Goal: Transaction & Acquisition: Purchase product/service

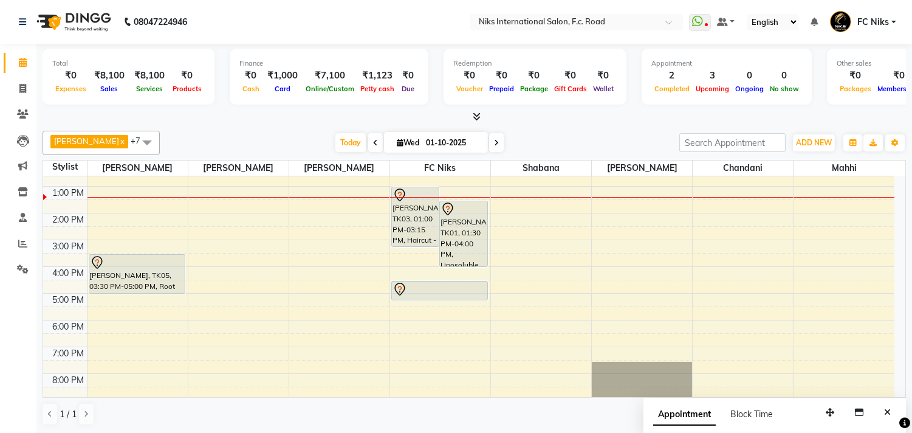
scroll to position [112, 0]
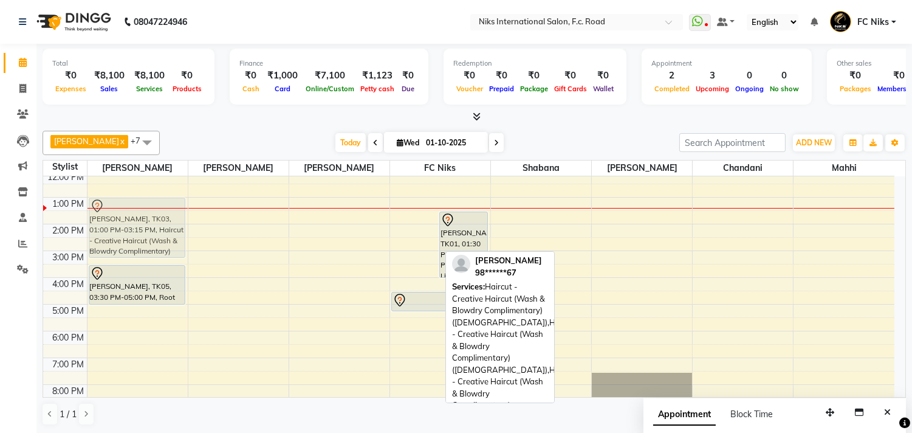
drag, startPoint x: 414, startPoint y: 230, endPoint x: 143, endPoint y: 230, distance: 271.7
click at [143, 230] on tr "[PERSON_NAME], TK05, 03:30 PM-05:00 PM, Root Touch Up (Up To 1.5 Inch) - [MEDIC…" at bounding box center [468, 264] width 851 height 401
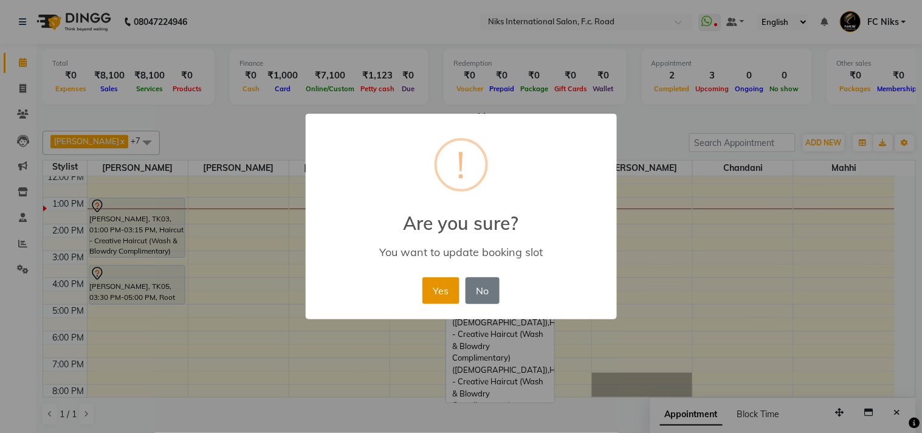
click at [423, 286] on button "Yes" at bounding box center [440, 290] width 37 height 27
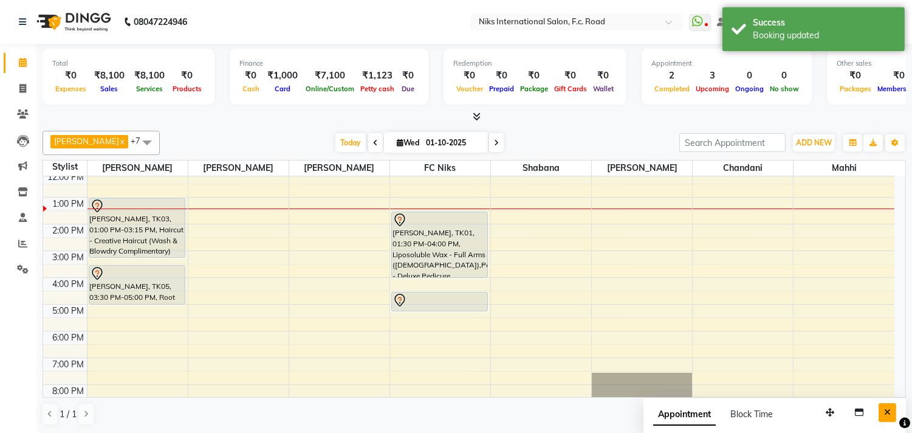
click at [889, 409] on icon "Close" at bounding box center [887, 412] width 7 height 9
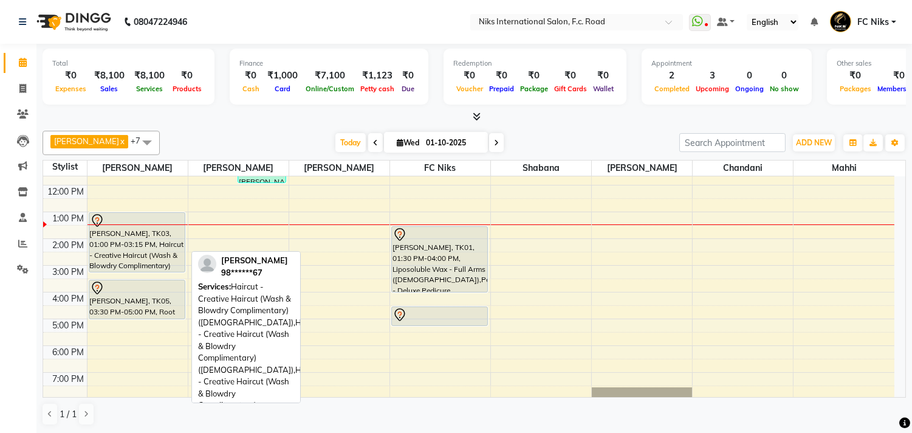
scroll to position [89, 0]
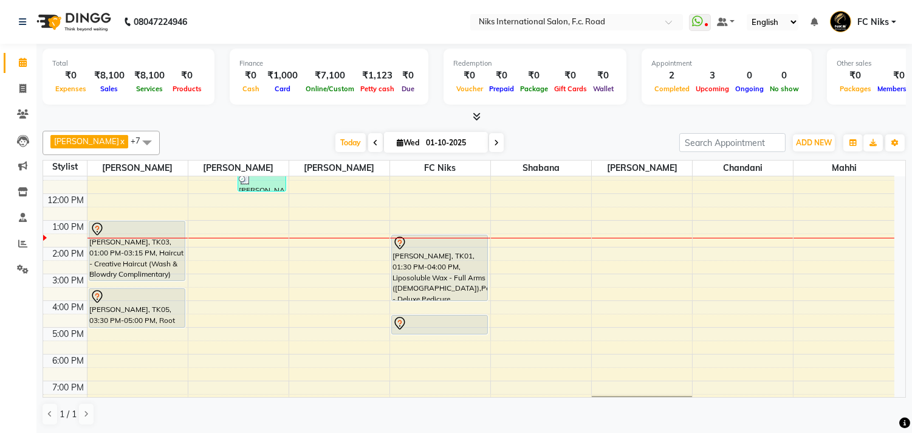
click at [249, 136] on div "[DATE] [DATE]" at bounding box center [419, 143] width 507 height 18
click at [234, 142] on div "[DATE] [DATE]" at bounding box center [419, 143] width 507 height 18
click at [22, 239] on icon at bounding box center [22, 243] width 9 height 9
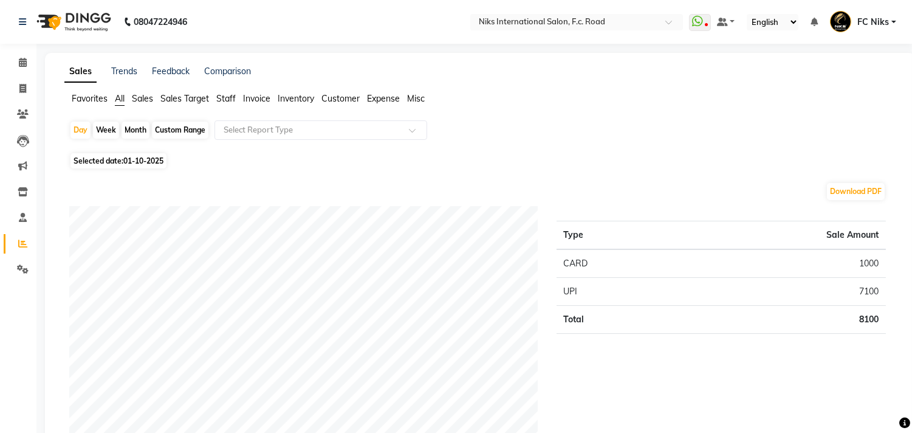
click at [134, 135] on div "Month" at bounding box center [136, 130] width 28 height 17
select select "10"
select select "2025"
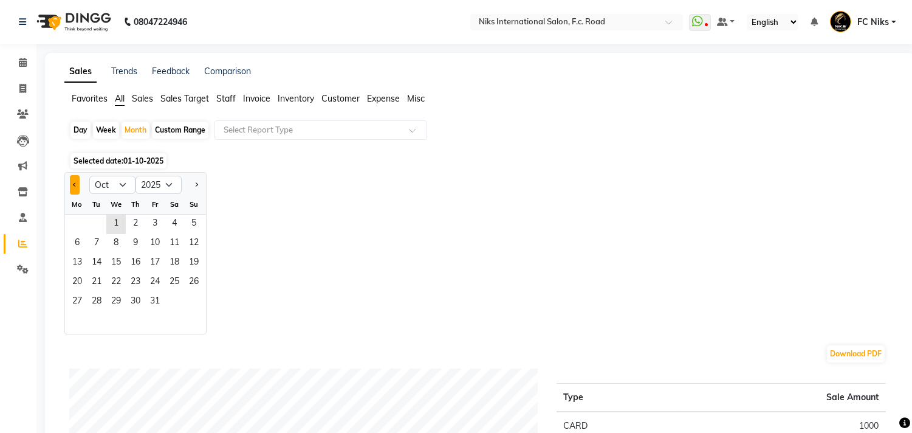
click at [77, 185] on button "Previous month" at bounding box center [75, 184] width 10 height 19
select select "9"
click at [77, 226] on span "1" at bounding box center [76, 224] width 19 height 19
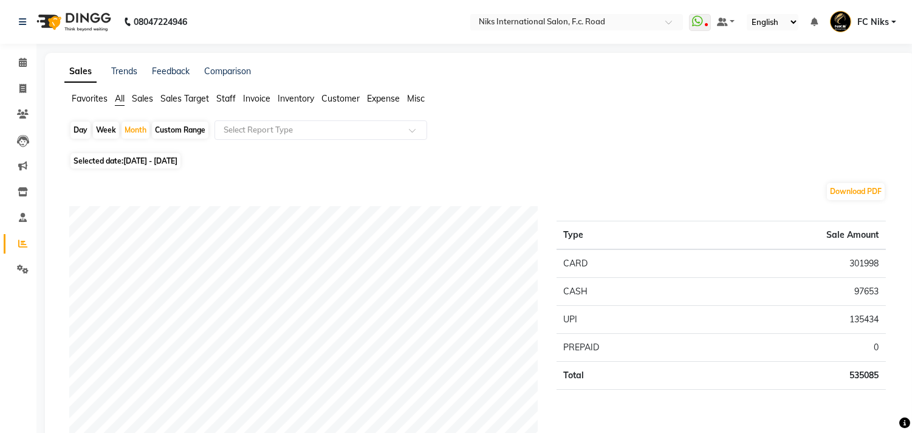
click at [233, 100] on span "Staff" at bounding box center [225, 98] width 19 height 11
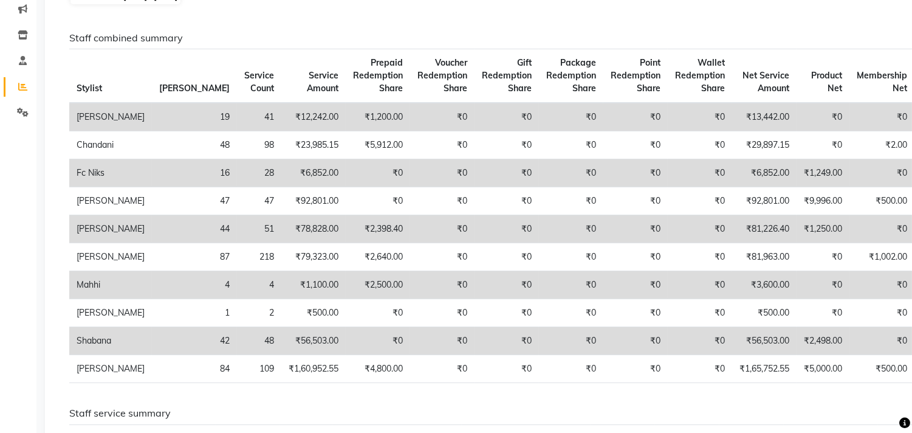
scroll to position [22, 0]
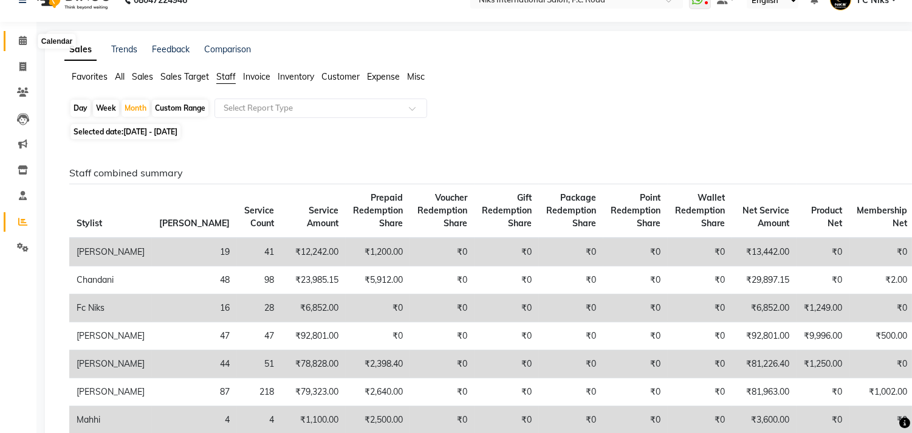
click at [22, 36] on icon at bounding box center [23, 40] width 8 height 9
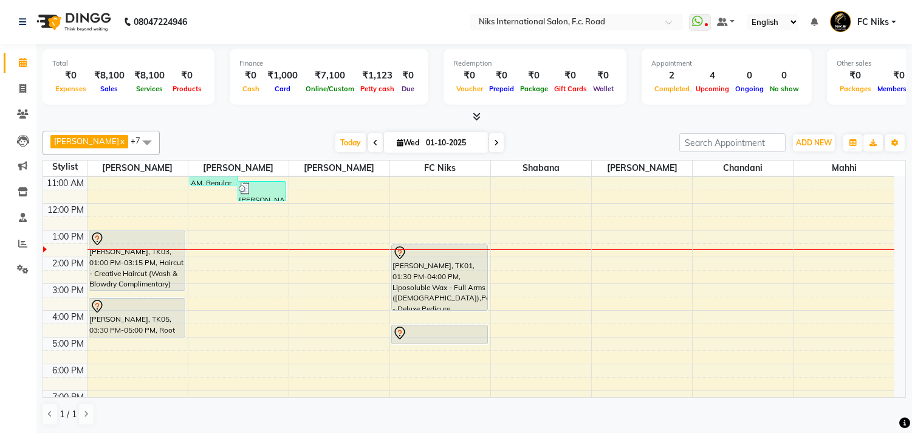
scroll to position [89, 0]
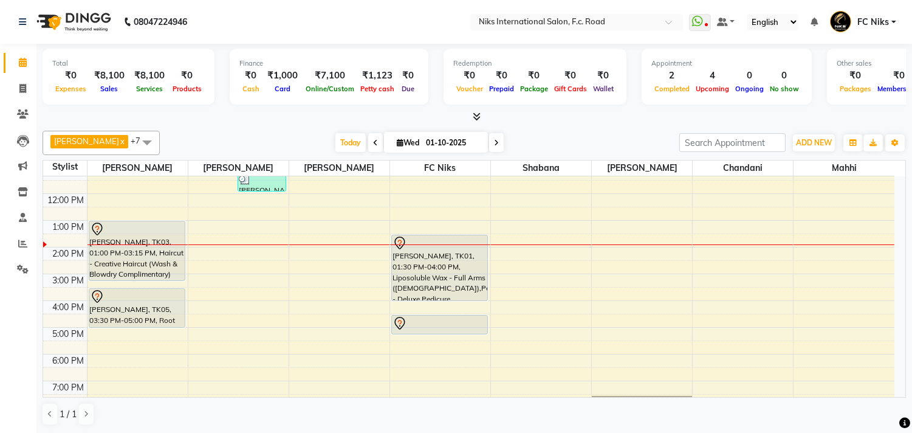
click at [239, 137] on div "[DATE] [DATE]" at bounding box center [419, 143] width 507 height 18
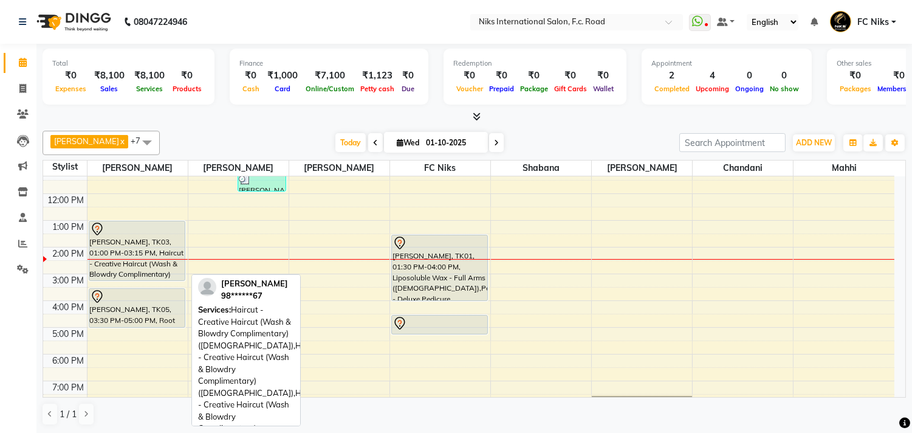
click at [111, 233] on div at bounding box center [137, 229] width 94 height 15
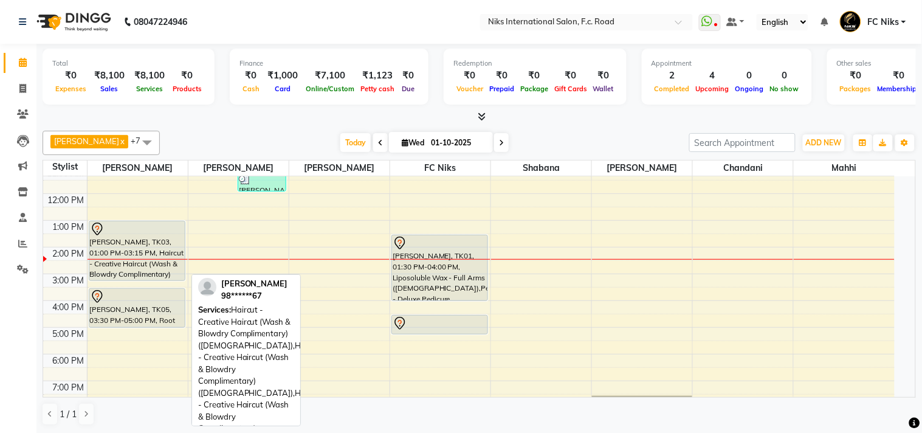
select select "7"
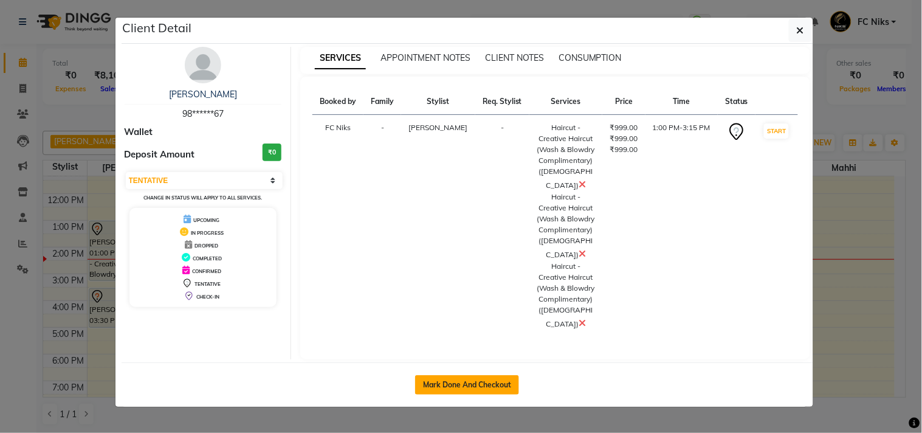
click at [488, 383] on button "Mark Done And Checkout" at bounding box center [467, 384] width 104 height 19
select select "service"
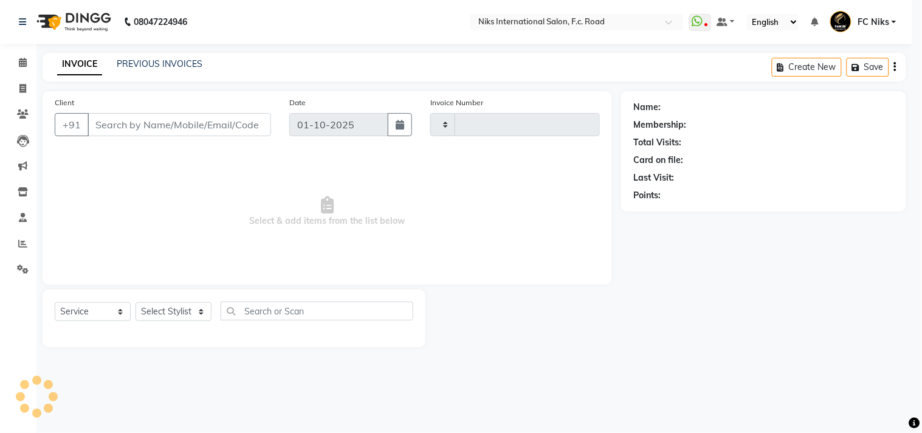
type input "2145"
select select "7"
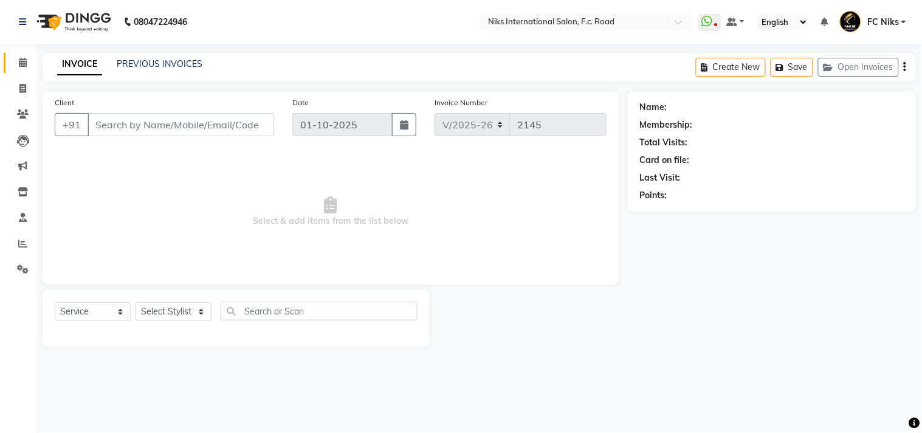
type input "98******67"
select select "159"
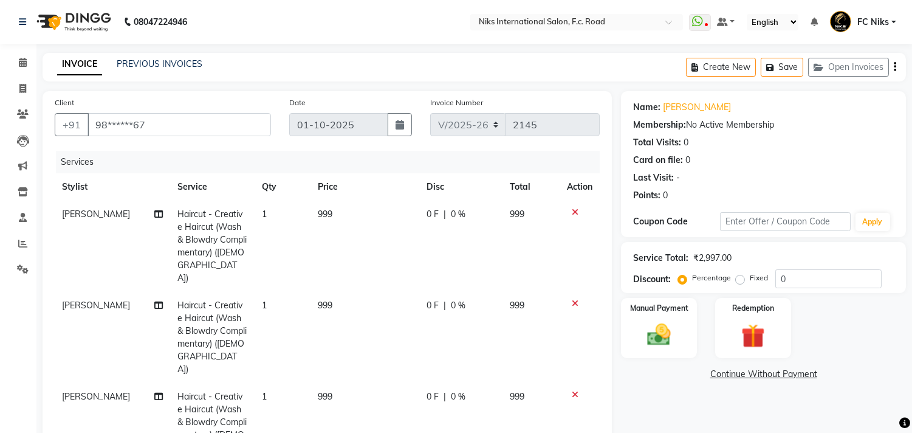
click at [93, 300] on span "[PERSON_NAME]" at bounding box center [96, 305] width 68 height 11
select select "159"
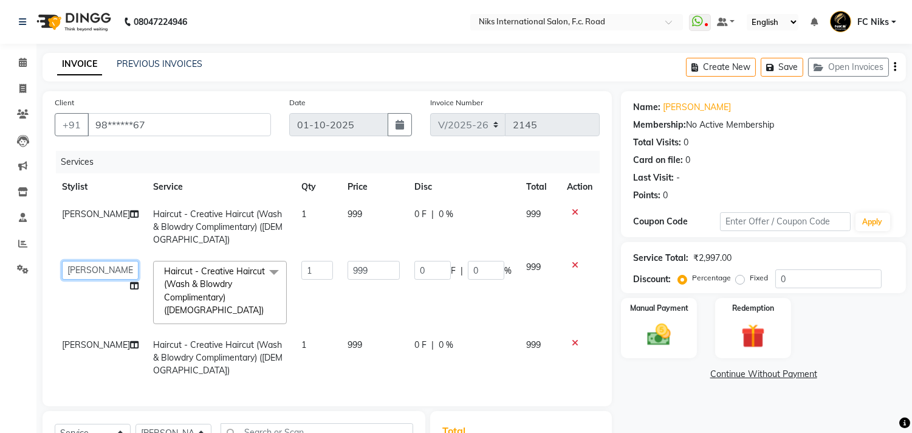
click at [102, 264] on select "Abhishek [PERSON_NAME] [PERSON_NAME] CA [PERSON_NAME] FC Niks [PERSON_NAME] [PE…" at bounding box center [100, 270] width 77 height 19
select select "89392"
click at [77, 348] on span "[PERSON_NAME]" at bounding box center [96, 344] width 68 height 11
select select "159"
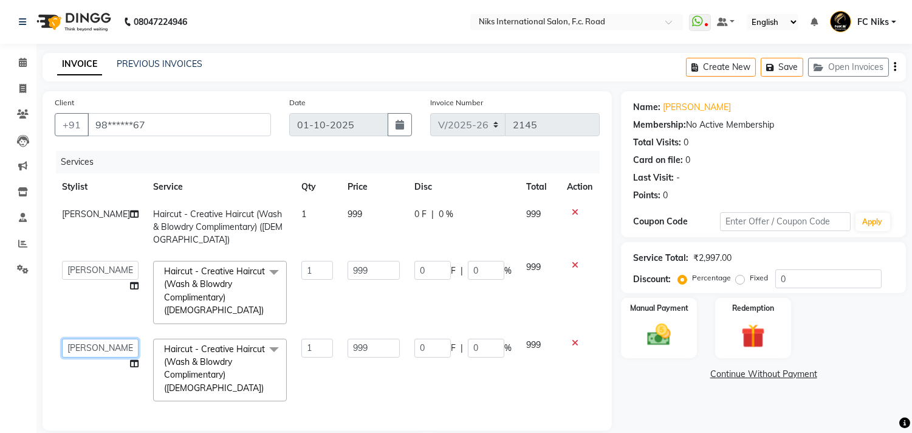
click at [77, 348] on select "Abhishek [PERSON_NAME] [PERSON_NAME] CA [PERSON_NAME] FC Niks [PERSON_NAME] [PE…" at bounding box center [100, 348] width 77 height 19
select select "62714"
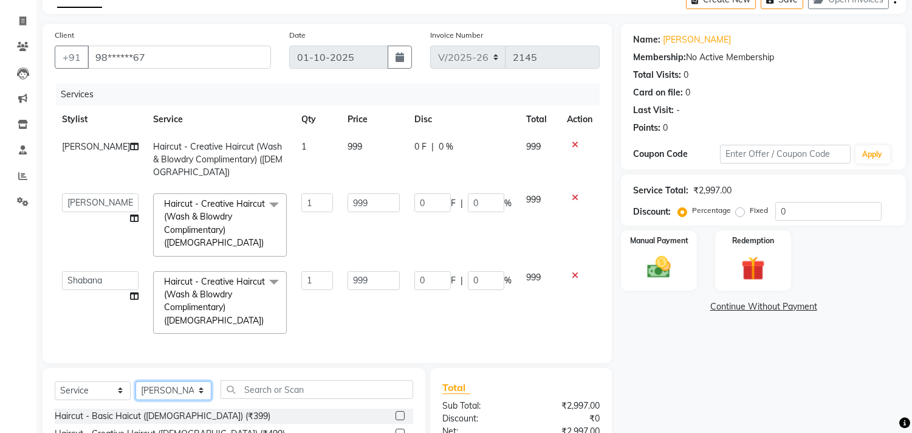
click at [163, 396] on select "Select Stylist [PERSON_NAME] [PERSON_NAME] CA [PERSON_NAME] FC Niks [PERSON_NAM…" at bounding box center [174, 390] width 76 height 19
select select "91744"
click at [136, 381] on select "Select Stylist [PERSON_NAME] [PERSON_NAME] CA [PERSON_NAME] FC Niks [PERSON_NAM…" at bounding box center [174, 390] width 76 height 19
click at [281, 391] on input "text" at bounding box center [317, 389] width 193 height 19
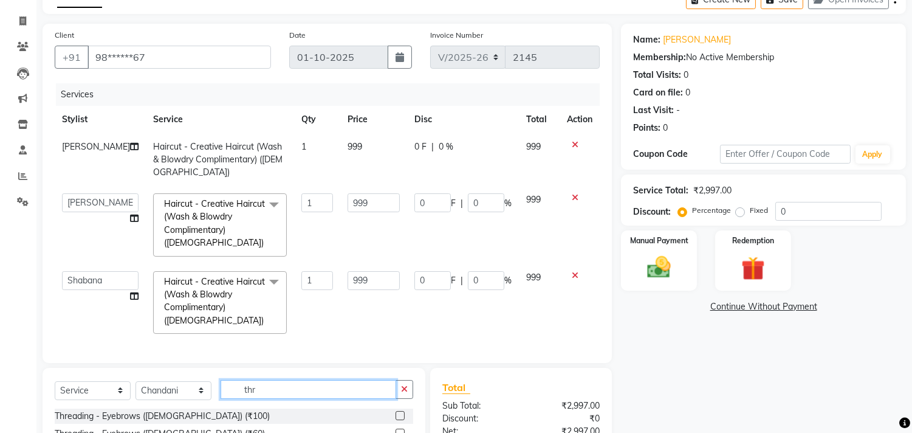
scroll to position [89, 0]
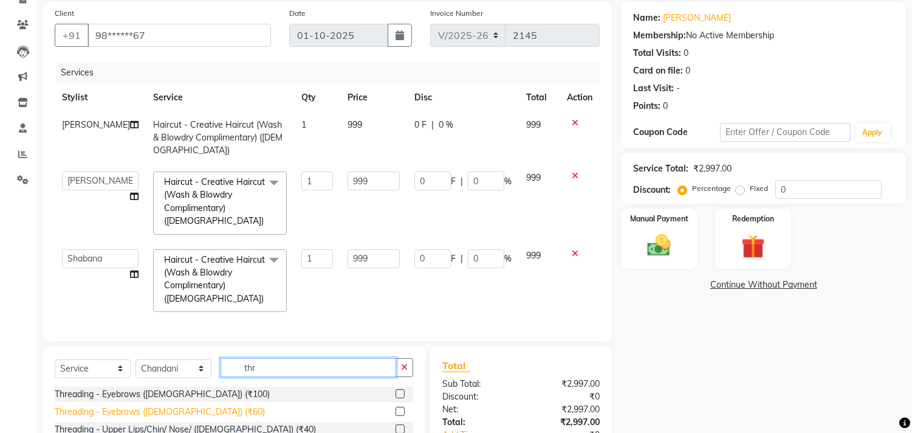
type input "thr"
click at [173, 410] on div "Threading - Eyebrows ([DEMOGRAPHIC_DATA]) (₹60)" at bounding box center [160, 411] width 210 height 13
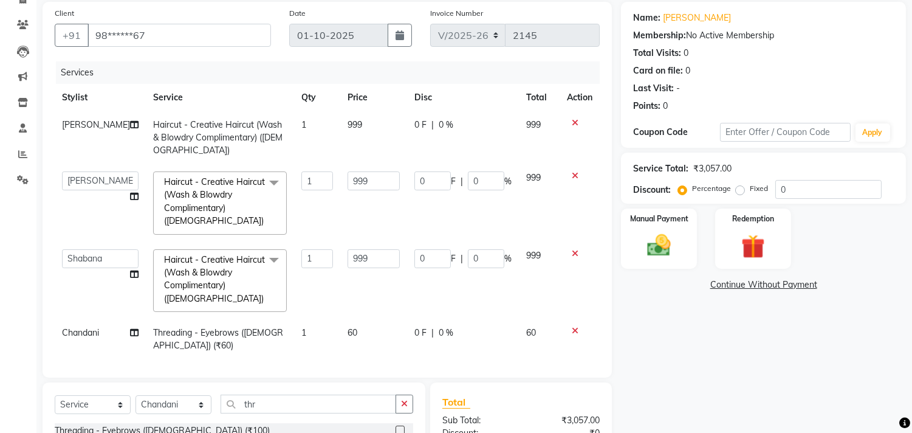
checkbox input "false"
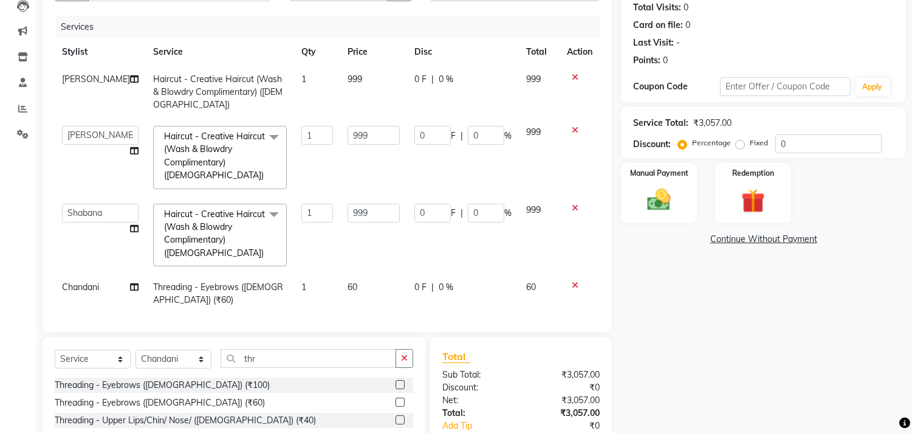
scroll to position [180, 0]
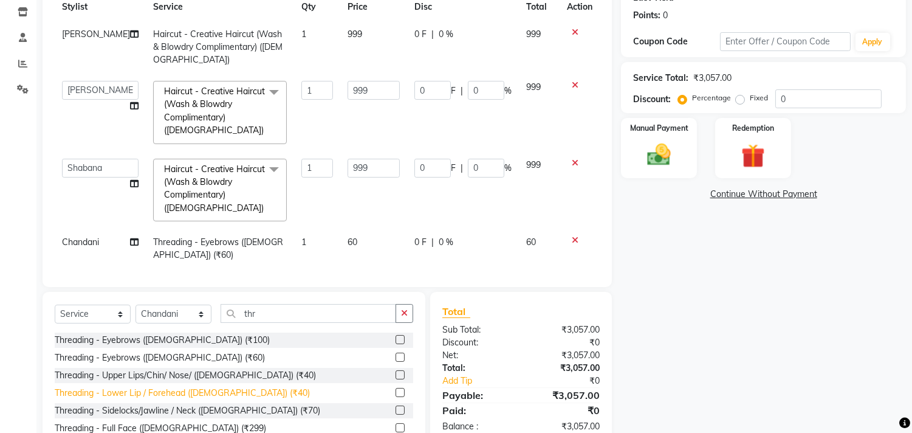
click at [158, 395] on div "Threading - Lower Lip / Forehead ([DEMOGRAPHIC_DATA]) (₹40)" at bounding box center [182, 393] width 255 height 13
checkbox input "false"
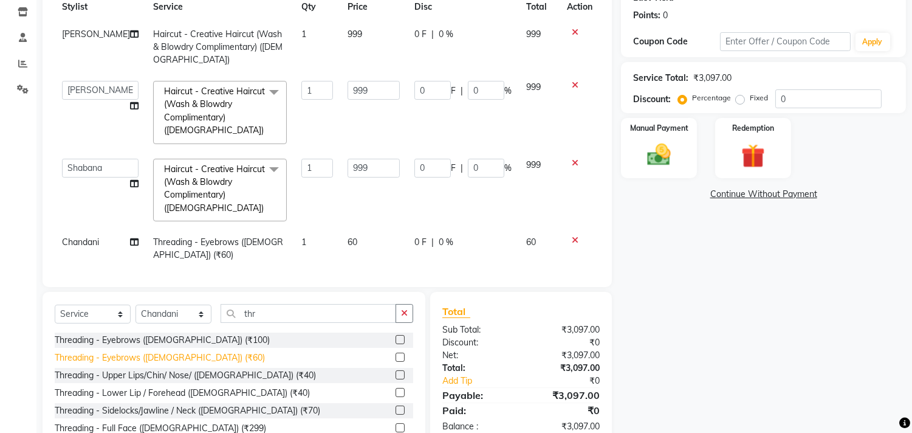
click at [165, 354] on div "Threading - Eyebrows ([DEMOGRAPHIC_DATA]) (₹60)" at bounding box center [160, 357] width 210 height 13
checkbox input "false"
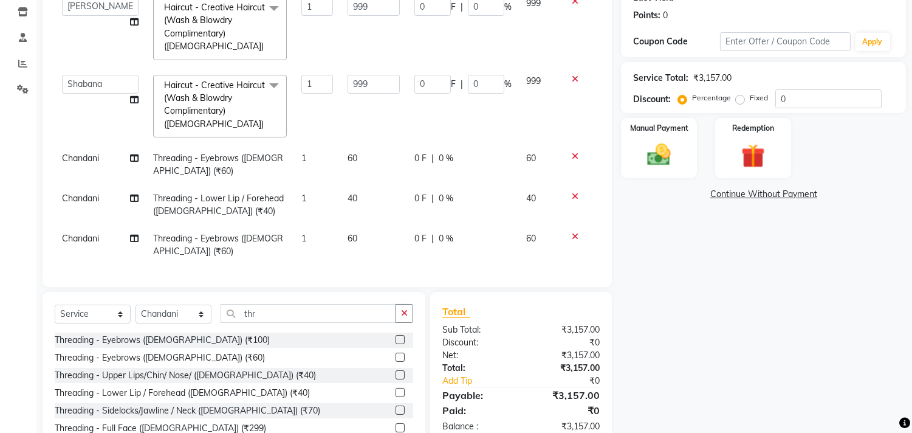
scroll to position [94, 0]
drag, startPoint x: 368, startPoint y: 77, endPoint x: 324, endPoint y: 86, distance: 45.2
click at [340, 86] on td "999" at bounding box center [373, 106] width 67 height 78
type input "1000"
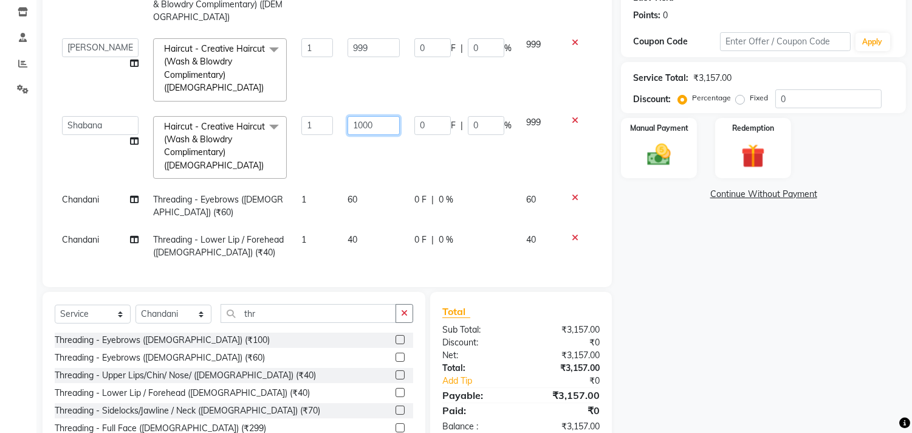
scroll to position [27, 0]
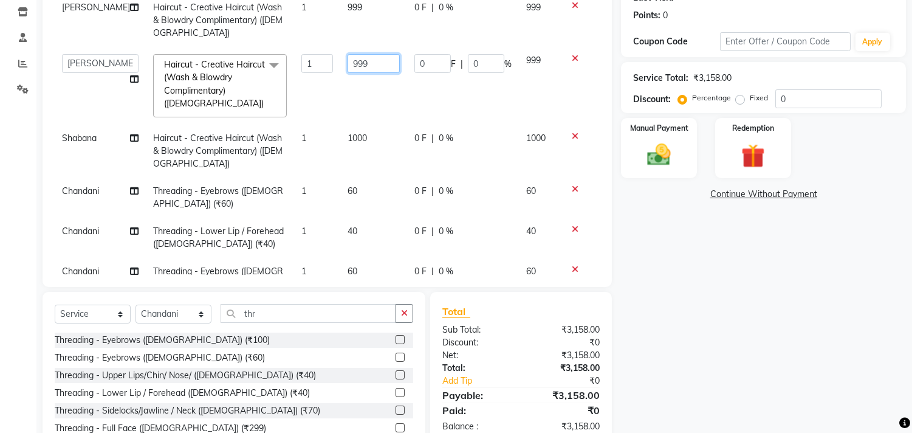
drag, startPoint x: 360, startPoint y: 63, endPoint x: 319, endPoint y: 62, distance: 41.3
click at [319, 62] on tr "Abhishek [PERSON_NAME] [PERSON_NAME] CA [PERSON_NAME] FC Niks [PERSON_NAME] [PE…" at bounding box center [327, 86] width 545 height 78
type input "1000"
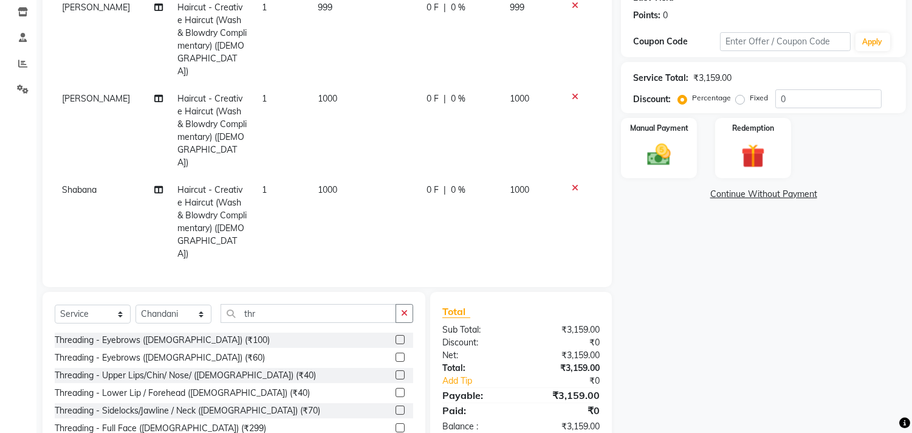
click at [345, 17] on td "999" at bounding box center [365, 39] width 109 height 91
select select "159"
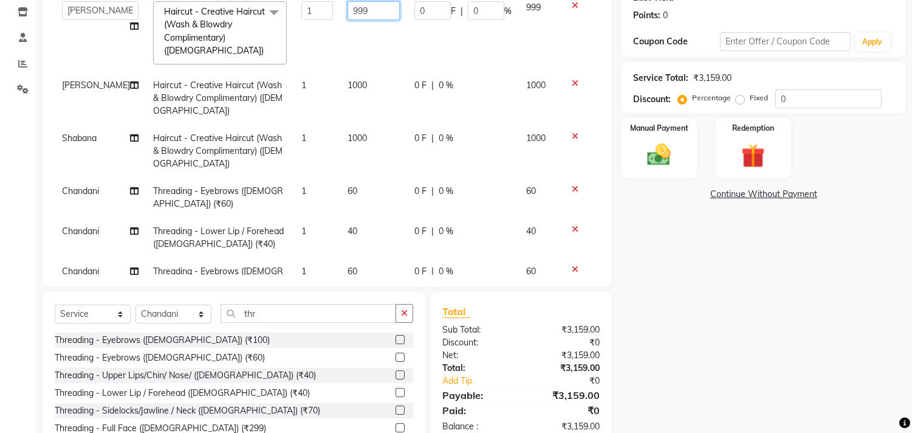
drag, startPoint x: 362, startPoint y: 14, endPoint x: 320, endPoint y: 16, distance: 42.0
click at [340, 17] on td "999" at bounding box center [373, 33] width 67 height 78
type input "1000"
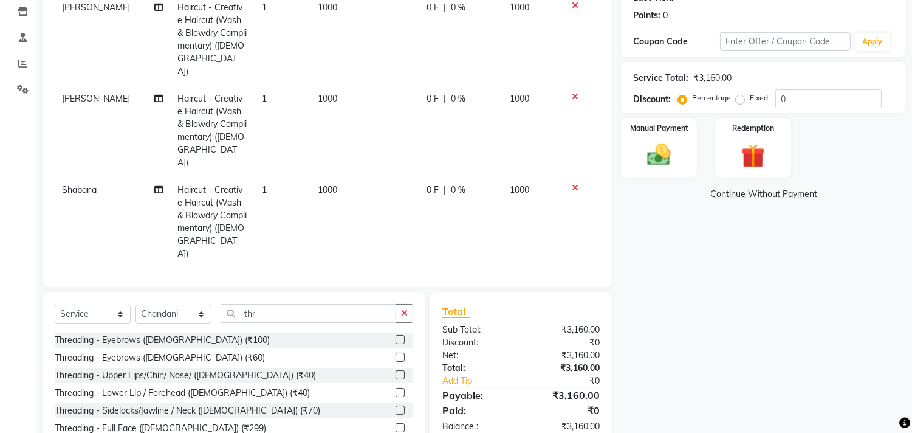
click at [329, 62] on td "1000" at bounding box center [365, 39] width 109 height 91
select select "159"
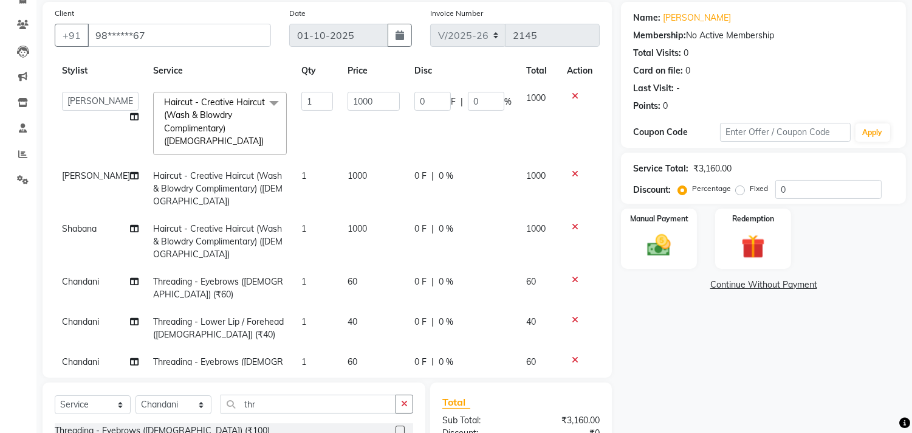
scroll to position [112, 0]
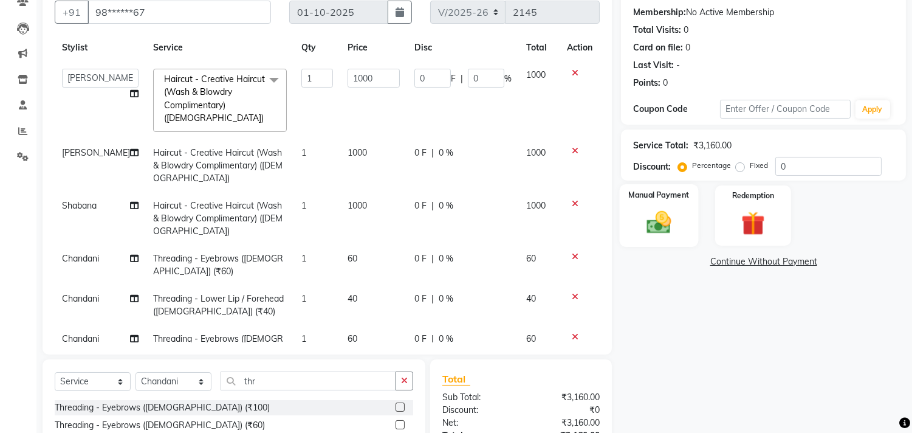
click at [663, 208] on img at bounding box center [659, 222] width 40 height 29
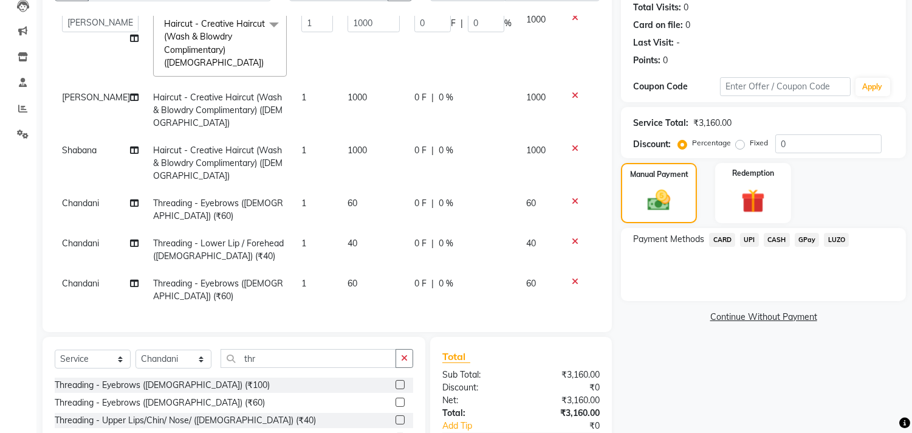
scroll to position [69, 0]
click at [718, 233] on span "CARD" at bounding box center [722, 240] width 26 height 14
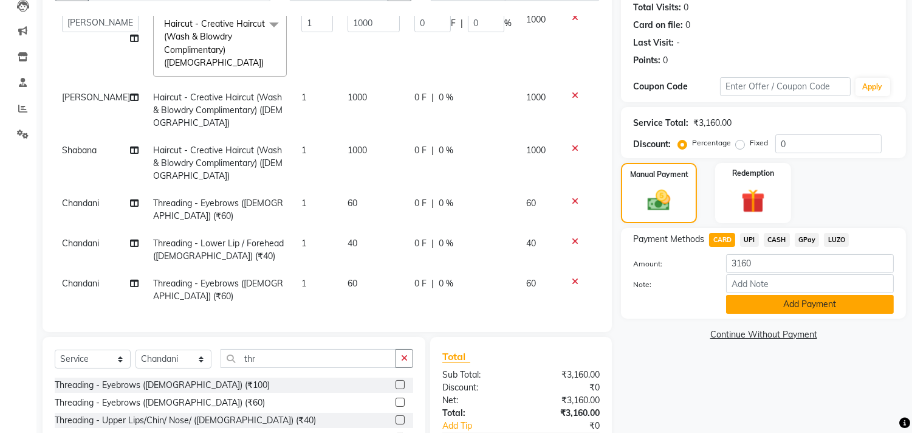
click at [758, 310] on button "Add Payment" at bounding box center [810, 304] width 168 height 19
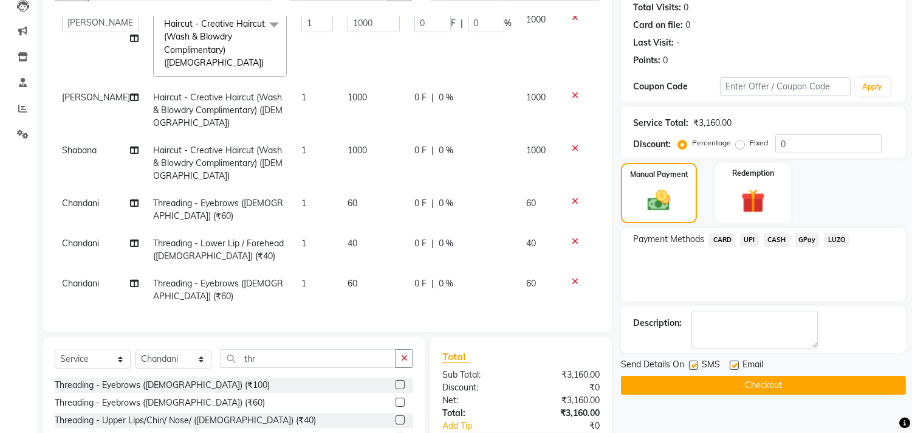
click at [746, 388] on button "Checkout" at bounding box center [763, 385] width 285 height 19
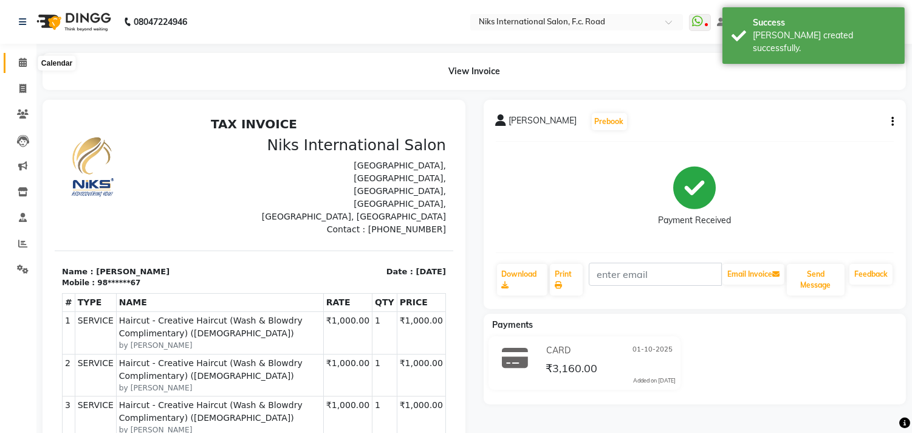
click at [24, 66] on icon at bounding box center [23, 62] width 8 height 9
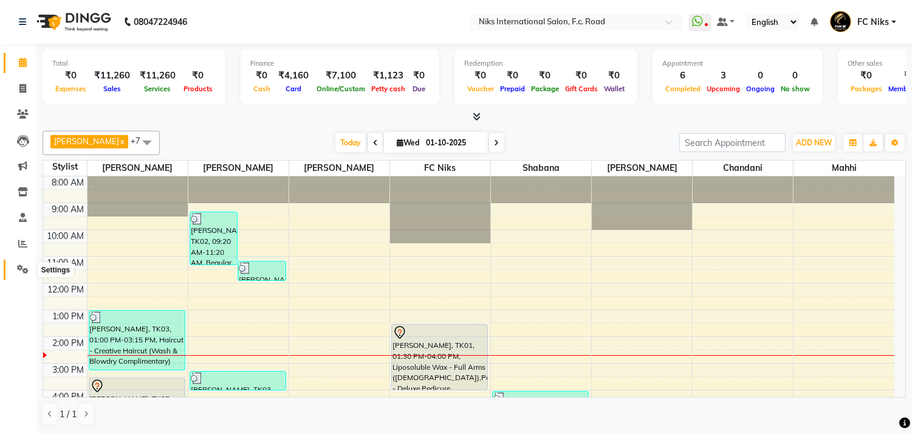
click at [25, 269] on icon at bounding box center [23, 268] width 12 height 9
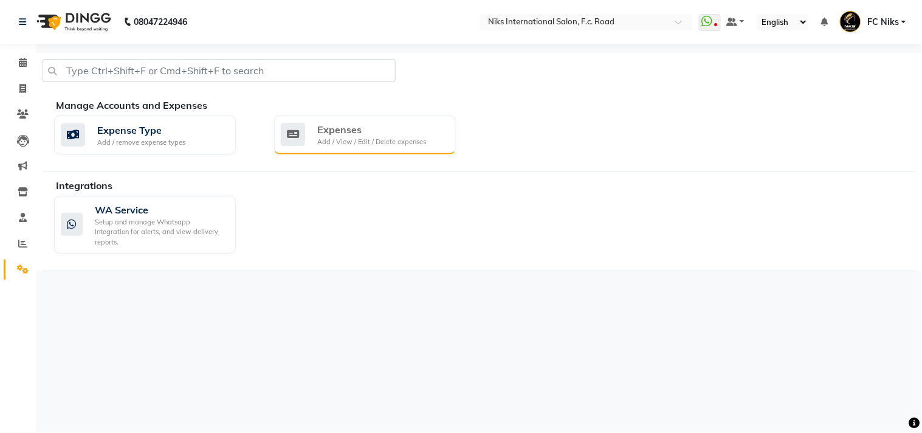
click at [325, 143] on div "Add / View / Edit / Delete expenses" at bounding box center [371, 142] width 109 height 10
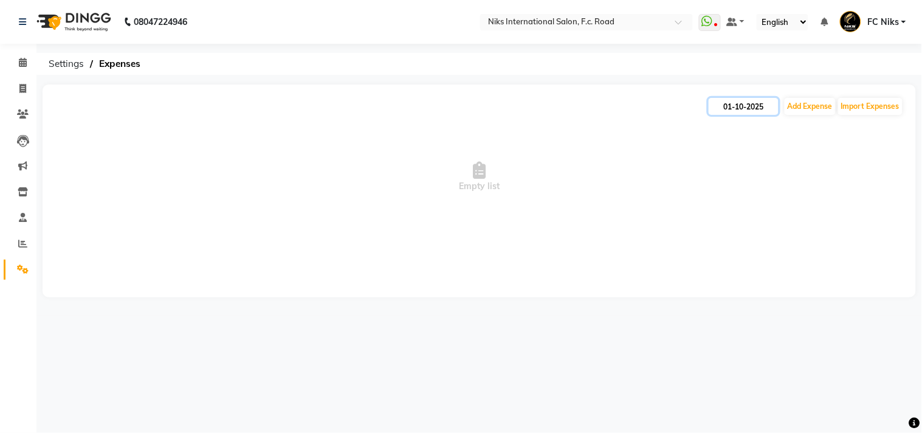
click at [754, 110] on input "01-10-2025" at bounding box center [744, 106] width 70 height 17
select select "10"
select select "2025"
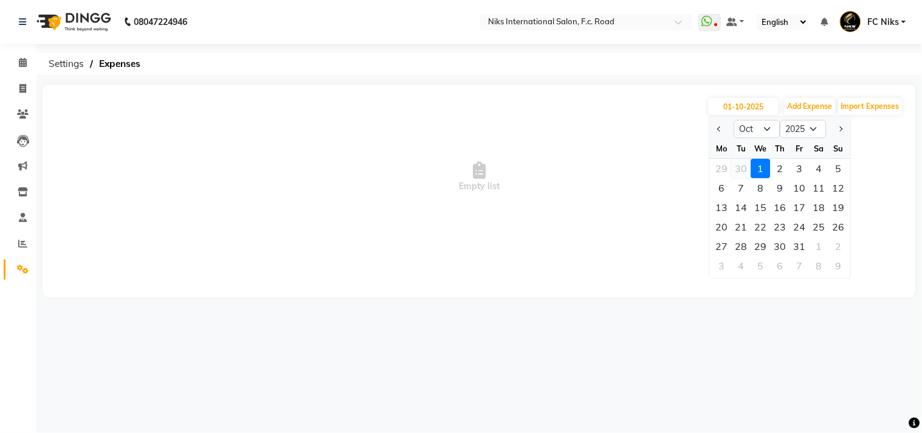
click at [738, 171] on div "30" at bounding box center [741, 168] width 19 height 19
type input "[DATE]"
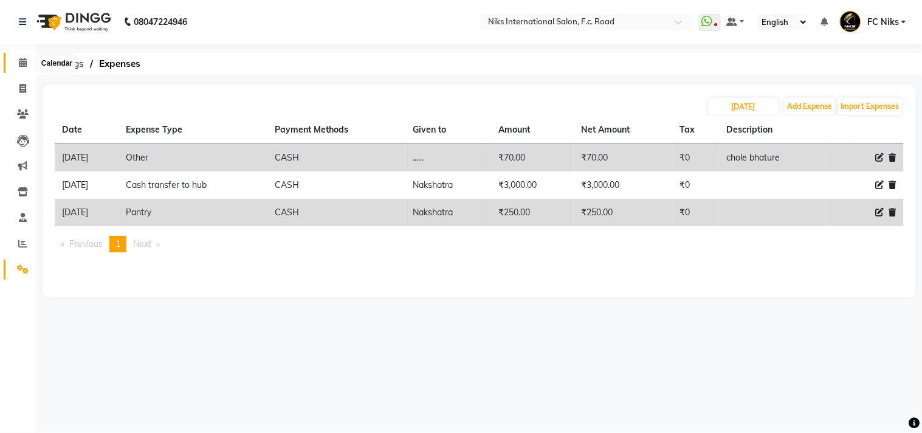
click at [17, 63] on span at bounding box center [22, 63] width 21 height 14
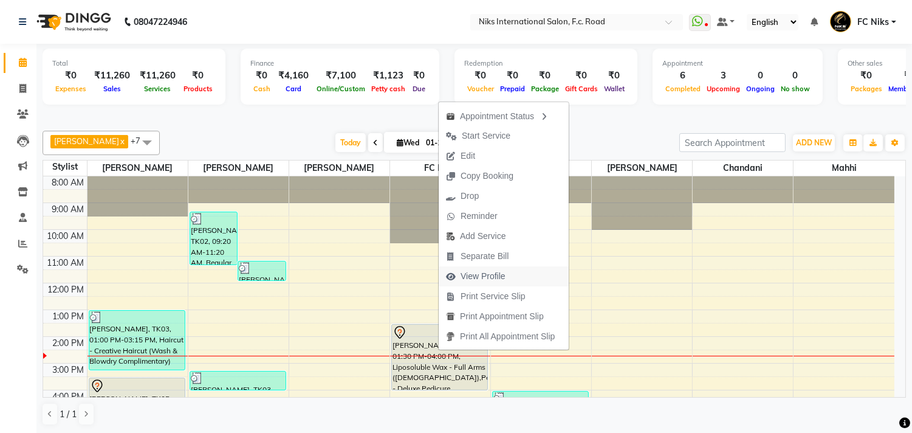
click at [481, 276] on span "View Profile" at bounding box center [483, 276] width 45 height 13
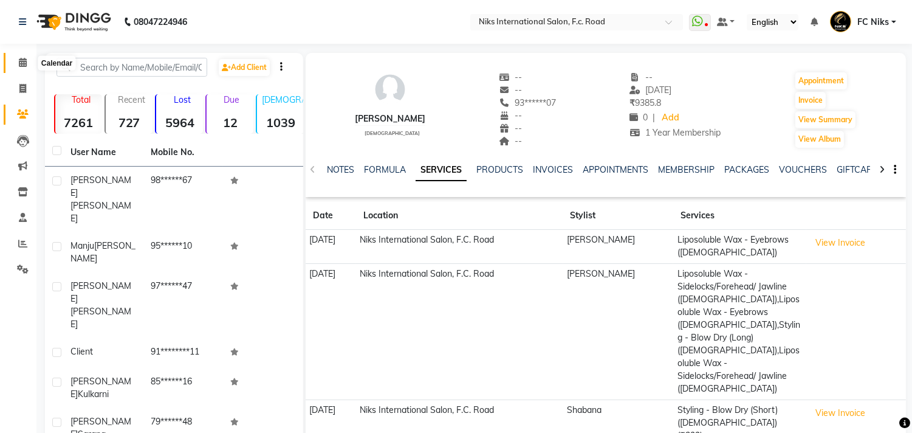
click at [22, 64] on icon at bounding box center [23, 62] width 8 height 9
